Goal: Transaction & Acquisition: Purchase product/service

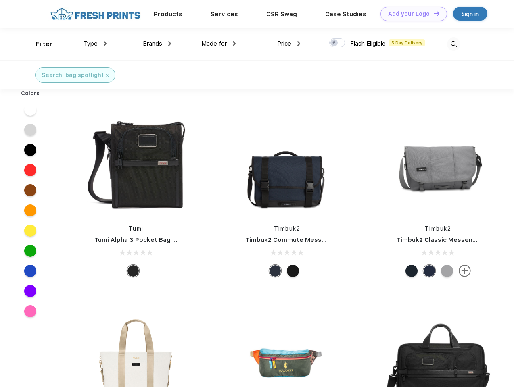
click at [411, 14] on link "Add your Logo Design Tool" at bounding box center [414, 14] width 67 height 14
click at [0, 0] on div "Design Tool" at bounding box center [0, 0] width 0 height 0
click at [433, 13] on link "Add your Logo Design Tool" at bounding box center [414, 14] width 67 height 14
click at [39, 44] on div "Filter" at bounding box center [44, 44] width 17 height 9
click at [95, 44] on span "Type" at bounding box center [91, 43] width 14 height 7
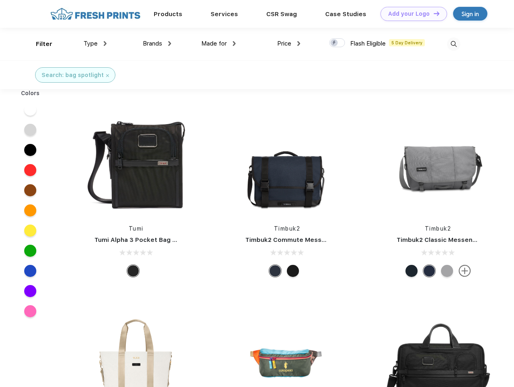
click at [157, 44] on span "Brands" at bounding box center [152, 43] width 19 height 7
click at [219, 44] on span "Made for" at bounding box center [213, 43] width 25 height 7
click at [289, 44] on span "Price" at bounding box center [284, 43] width 14 height 7
click at [337, 43] on div at bounding box center [337, 42] width 16 height 9
click at [335, 43] on input "checkbox" at bounding box center [331, 40] width 5 height 5
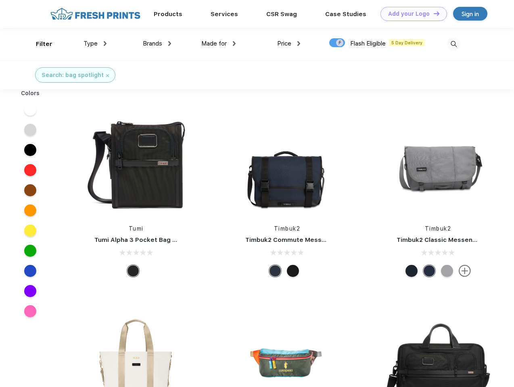
click at [454, 44] on img at bounding box center [453, 44] width 13 height 13
